Goal: Information Seeking & Learning: Check status

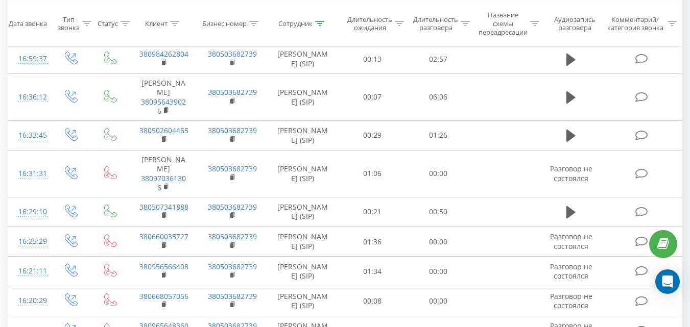
scroll to position [358, 0]
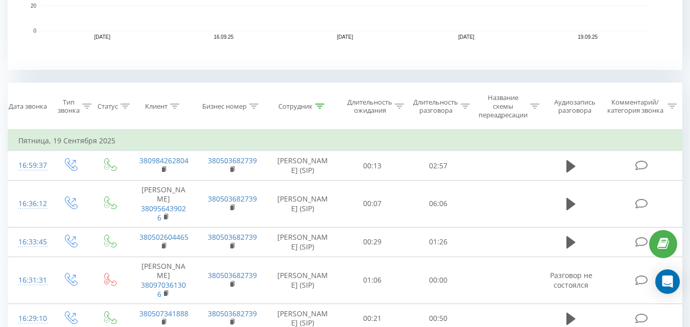
drag, startPoint x: 697, startPoint y: 77, endPoint x: 697, endPoint y: 100, distance: 23.0
click at [315, 109] on div at bounding box center [319, 106] width 9 height 9
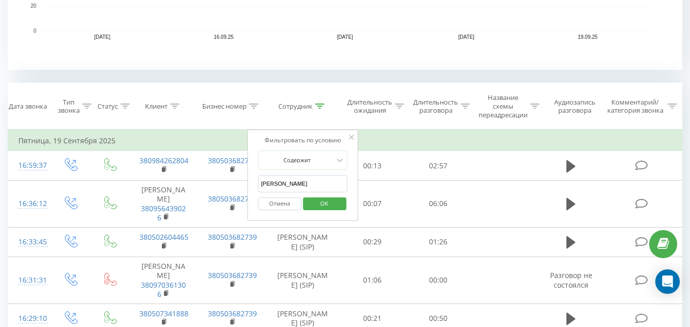
drag, startPoint x: 298, startPoint y: 186, endPoint x: 0, endPoint y: 112, distance: 306.8
type input "соломка"
click at [318, 201] on span "OK" at bounding box center [324, 204] width 29 height 16
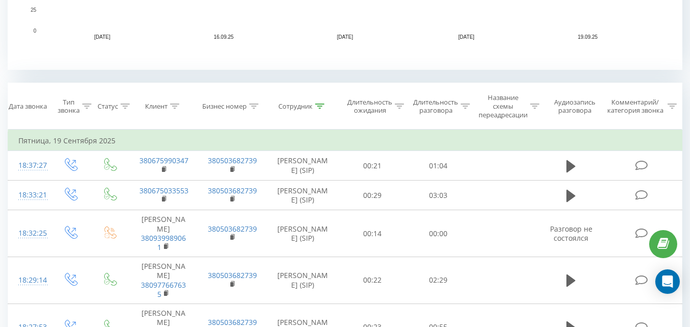
scroll to position [501, 0]
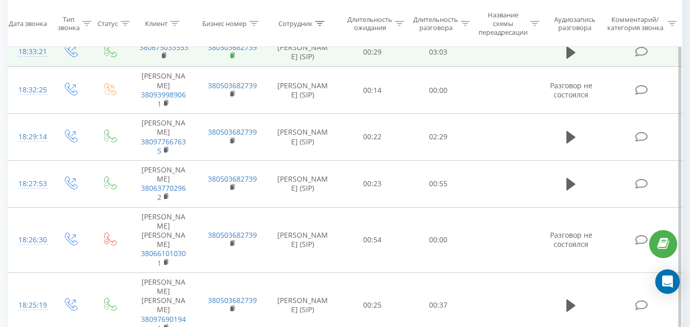
click at [232, 57] on icon at bounding box center [233, 55] width 4 height 5
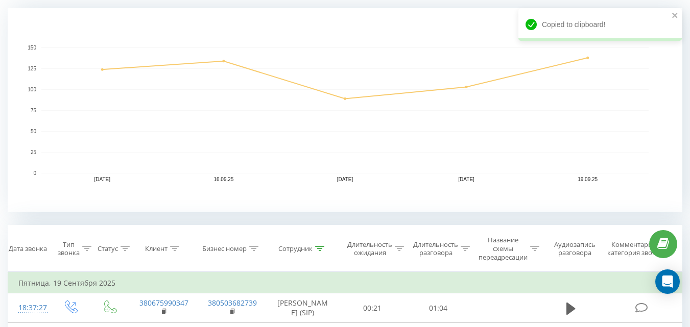
scroll to position [397, 0]
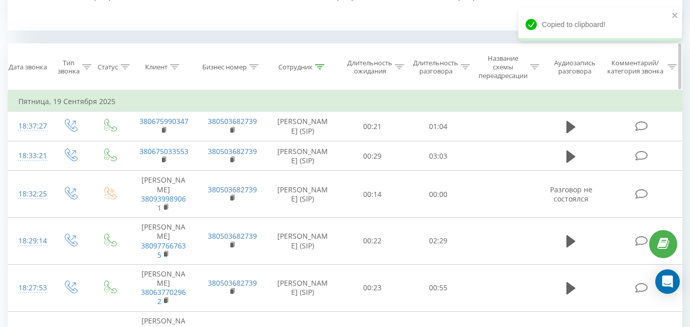
click at [327, 61] on th "Сотрудник" at bounding box center [303, 67] width 74 height 46
click at [326, 63] on div "Сотрудник" at bounding box center [303, 67] width 74 height 9
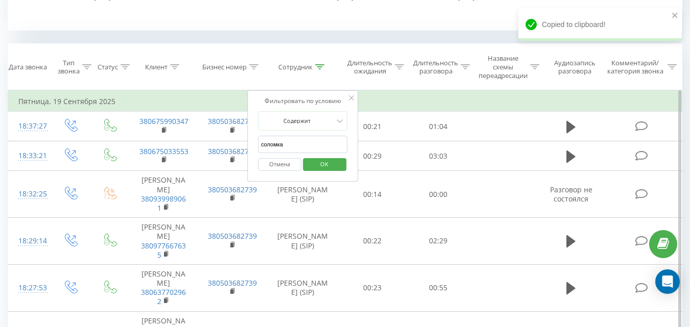
click at [303, 140] on input "соломка" at bounding box center [303, 145] width 90 height 18
click at [305, 141] on input "соломка" at bounding box center [303, 145] width 90 height 18
click at [294, 153] on input "text" at bounding box center [303, 145] width 90 height 18
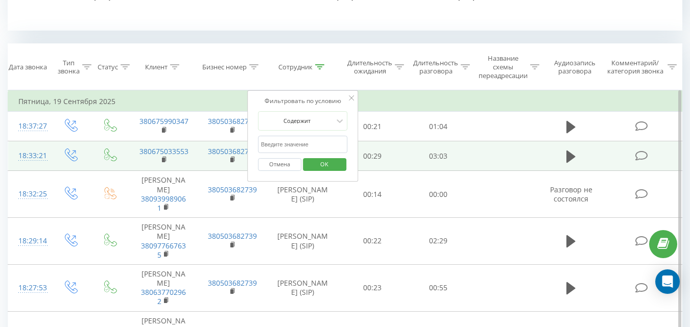
type input "[PERSON_NAME]"
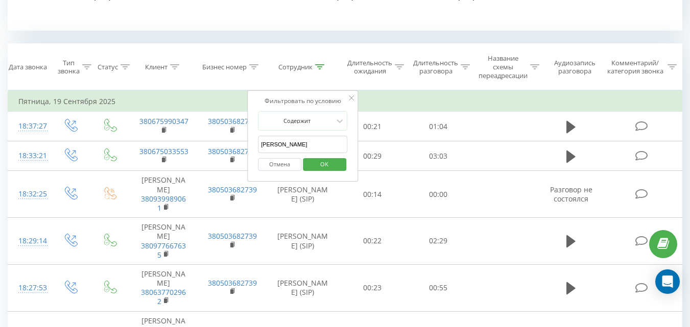
click at [323, 164] on span "OK" at bounding box center [324, 164] width 29 height 16
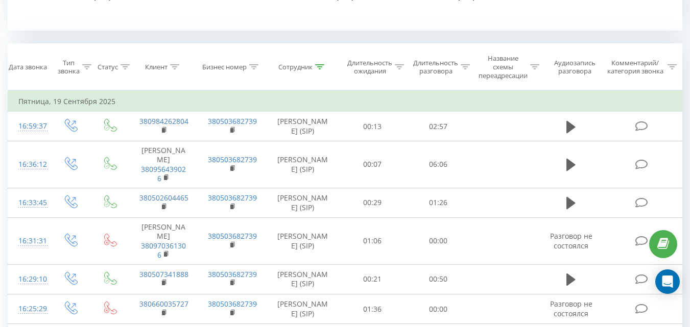
scroll to position [40, 0]
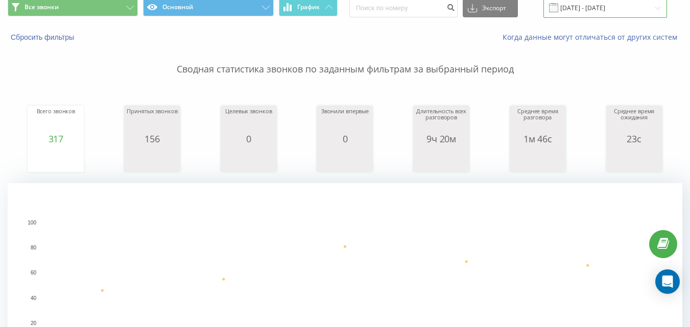
click at [630, 7] on input "[DATE] - [DATE]" at bounding box center [605, 8] width 124 height 20
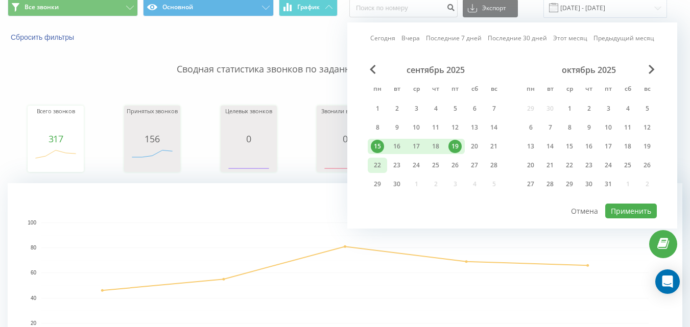
click at [382, 164] on div "22" at bounding box center [377, 165] width 13 height 13
click at [382, 166] on div "22" at bounding box center [377, 165] width 13 height 13
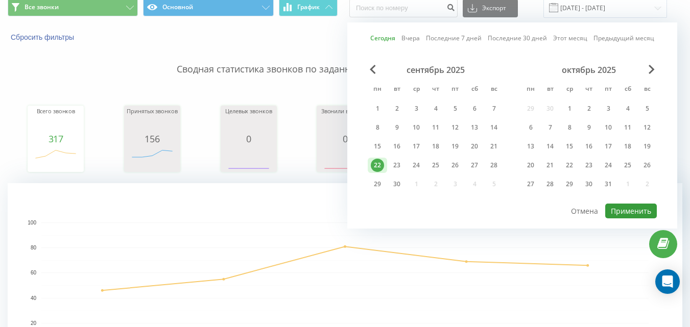
click at [643, 211] on button "Применить" at bounding box center [631, 211] width 52 height 15
type input "[DATE] - [DATE]"
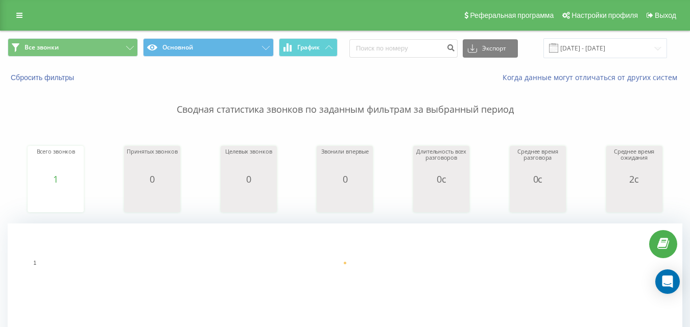
scroll to position [286, 0]
